Goal: Transaction & Acquisition: Purchase product/service

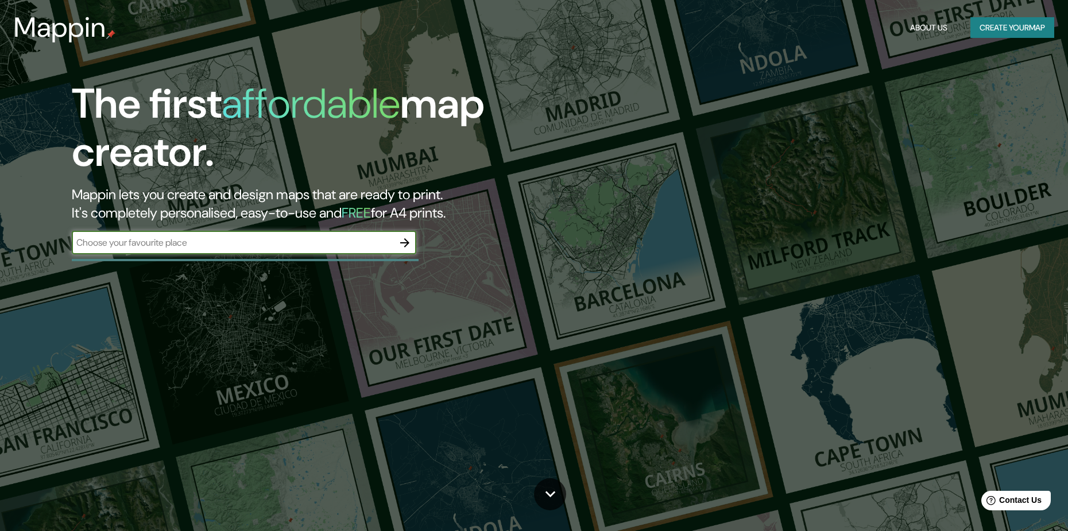
click at [257, 243] on input "text" at bounding box center [233, 242] width 322 height 13
click at [298, 250] on div "​" at bounding box center [244, 242] width 345 height 23
type input "fair view"
click at [405, 248] on icon "button" at bounding box center [405, 243] width 14 height 14
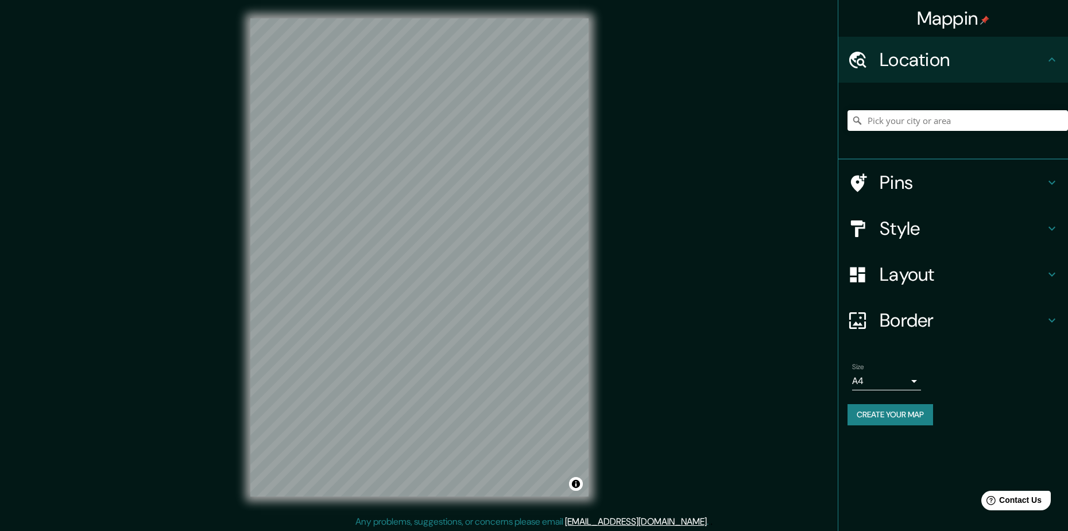
click at [908, 179] on h4 "Pins" at bounding box center [962, 182] width 165 height 23
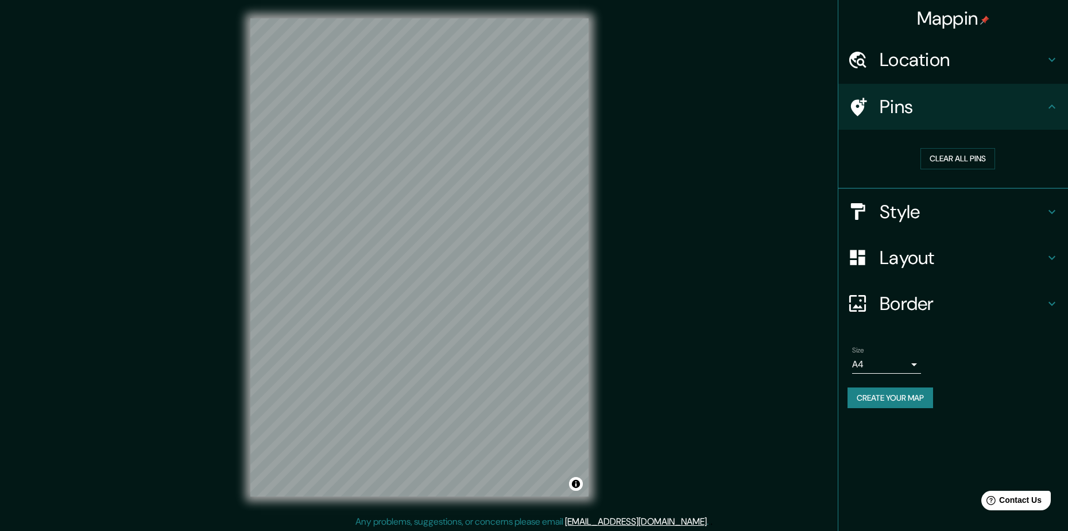
click at [923, 253] on h4 "Layout" at bounding box center [962, 257] width 165 height 23
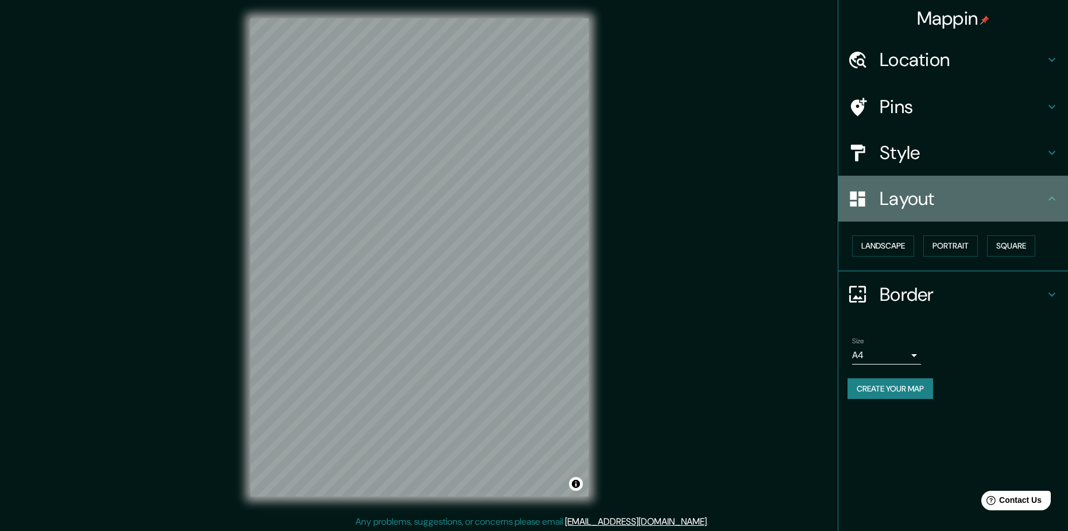
click at [925, 213] on div "Layout" at bounding box center [953, 199] width 230 height 46
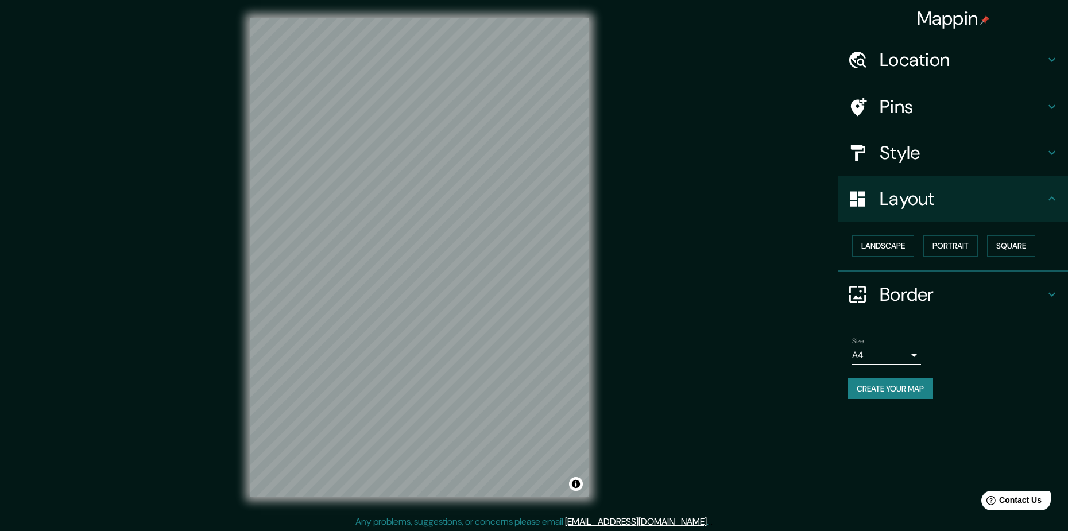
click at [913, 175] on div "Style" at bounding box center [953, 153] width 230 height 46
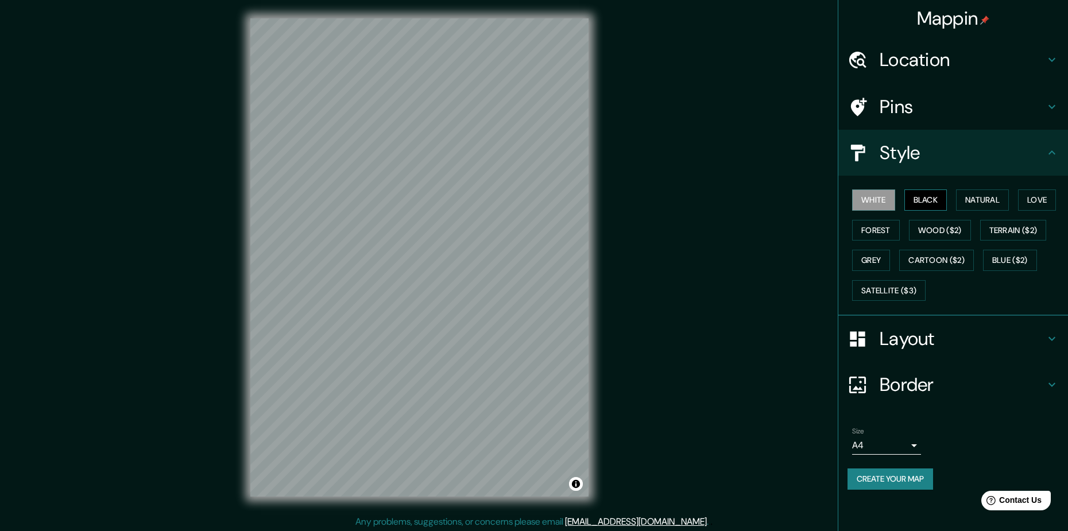
click at [927, 199] on button "Black" at bounding box center [925, 200] width 43 height 21
click at [967, 206] on button "Natural" at bounding box center [982, 200] width 53 height 21
click at [948, 237] on button "Wood ($2)" at bounding box center [940, 230] width 62 height 21
click at [946, 266] on button "Cartoon ($2)" at bounding box center [936, 260] width 75 height 21
click at [876, 261] on button "Grey" at bounding box center [871, 260] width 38 height 21
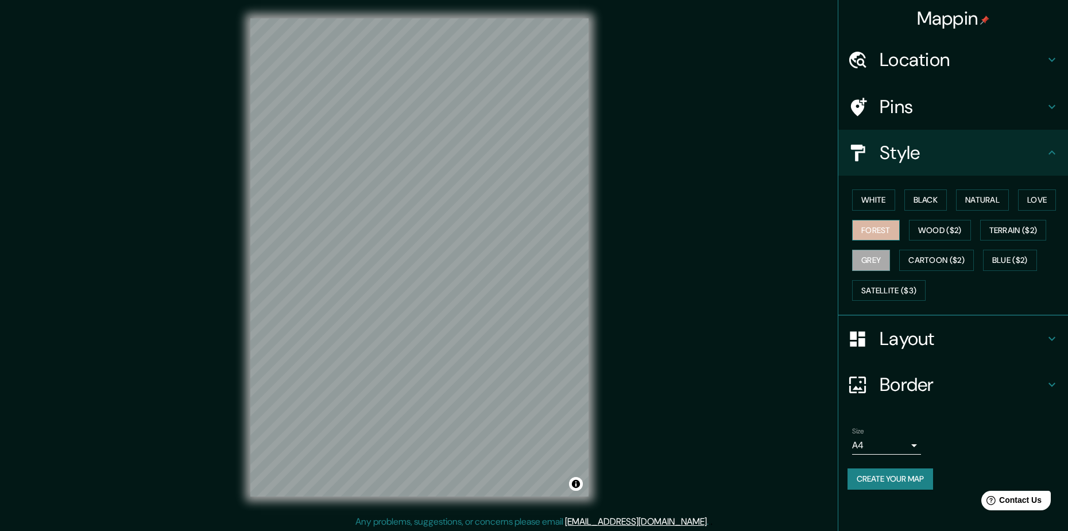
click at [878, 232] on button "Forest" at bounding box center [876, 230] width 48 height 21
